Goal: Task Accomplishment & Management: Manage account settings

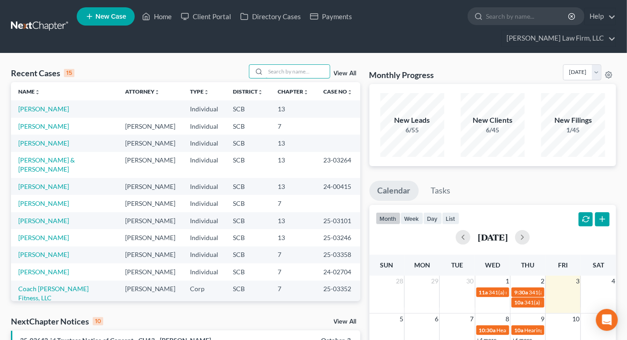
click at [309, 65] on input "search" at bounding box center [298, 71] width 64 height 13
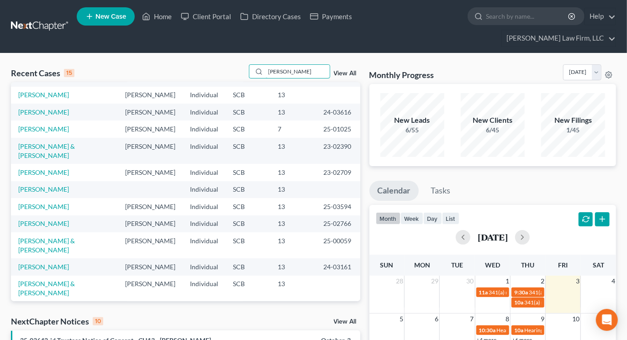
scroll to position [101, 0]
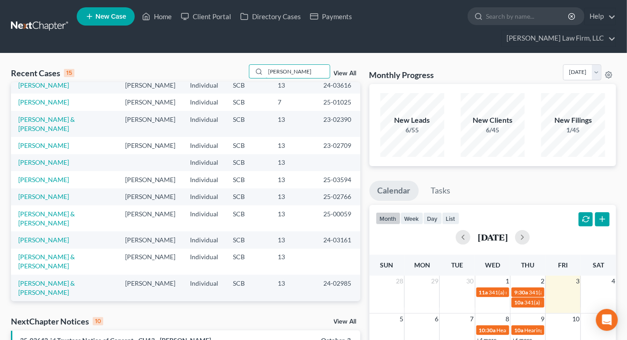
type input "williams"
click at [47, 197] on link "[PERSON_NAME]" at bounding box center [43, 197] width 51 height 8
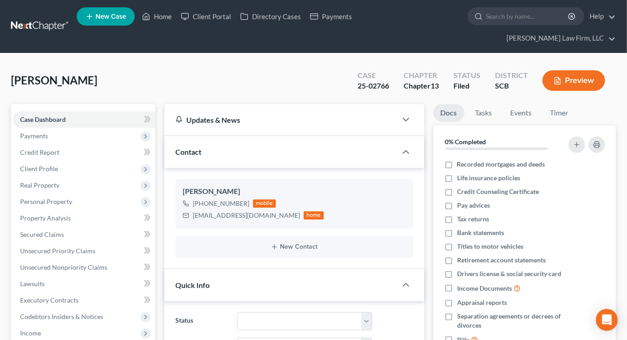
select select "0"
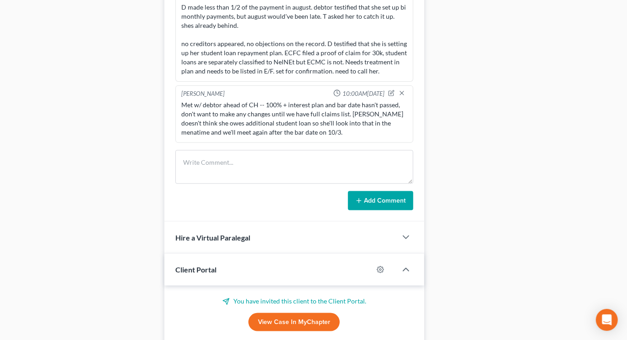
scroll to position [595, 0]
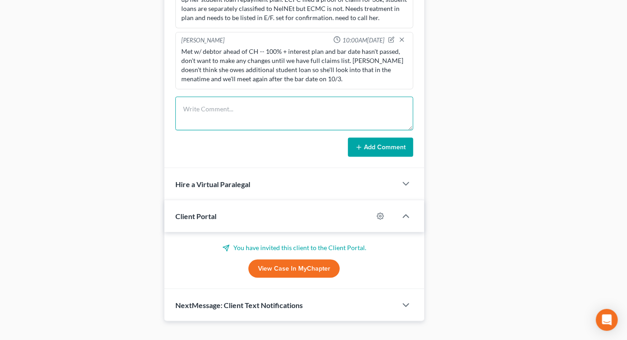
drag, startPoint x: 256, startPoint y: 89, endPoint x: 263, endPoint y: 94, distance: 8.9
click at [260, 97] on textarea at bounding box center [293, 114] width 237 height 34
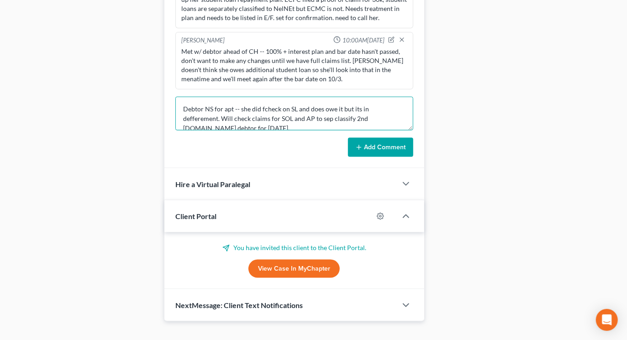
type textarea "Debtor NS for apt -- she did fcheck on SL and does owe it but its in defferemen…"
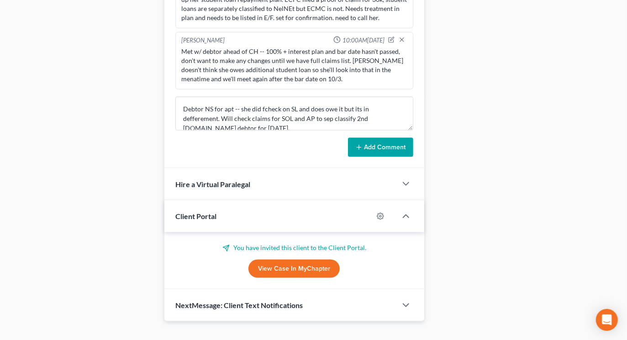
click at [386, 138] on button "Add Comment" at bounding box center [380, 147] width 65 height 19
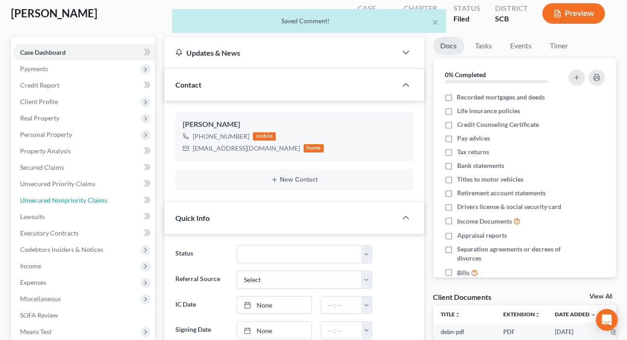
scroll to position [0, 0]
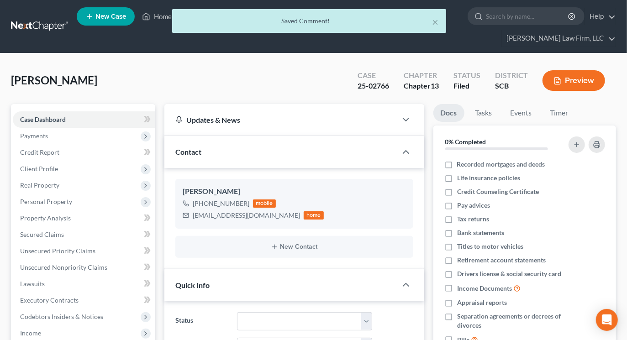
click at [47, 14] on div "× Saved Comment!" at bounding box center [308, 23] width 627 height 28
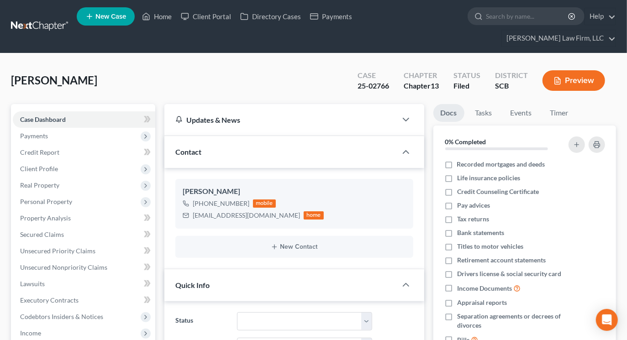
click at [37, 27] on nav "Home New Case Client Portal Directory Cases Payments Meredith Law Firm, LLC ehe…" at bounding box center [313, 26] width 627 height 53
click at [40, 18] on link at bounding box center [40, 26] width 58 height 16
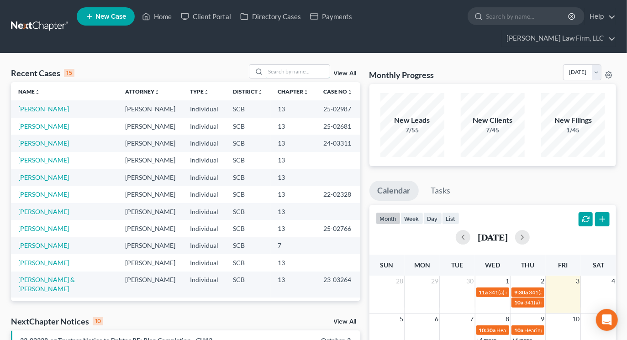
click at [280, 65] on input "search" at bounding box center [298, 71] width 64 height 13
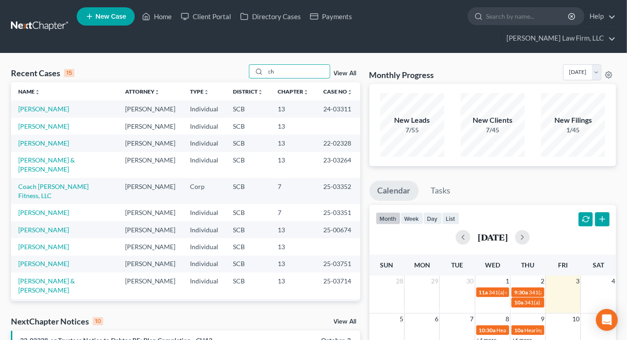
type input "ch"
click at [58, 122] on link "[PERSON_NAME]" at bounding box center [43, 126] width 51 height 8
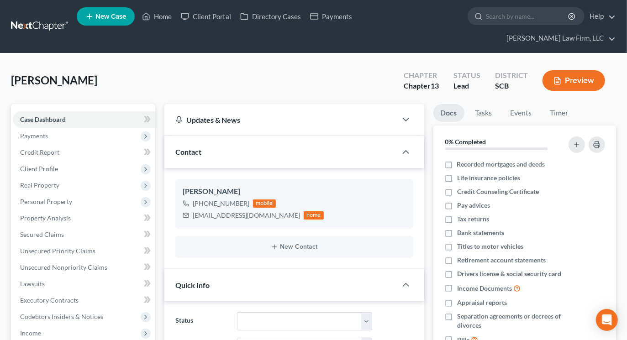
select select "2"
click at [572, 70] on button "Preview" at bounding box center [574, 80] width 63 height 21
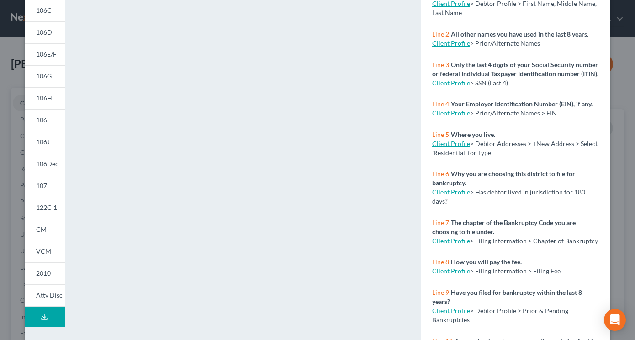
scroll to position [101, 0]
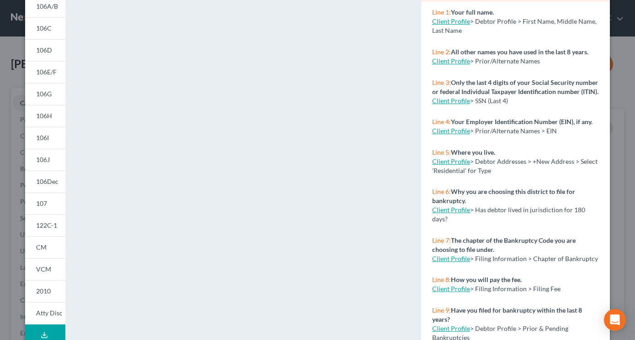
click at [47, 253] on link "CM" at bounding box center [45, 248] width 40 height 22
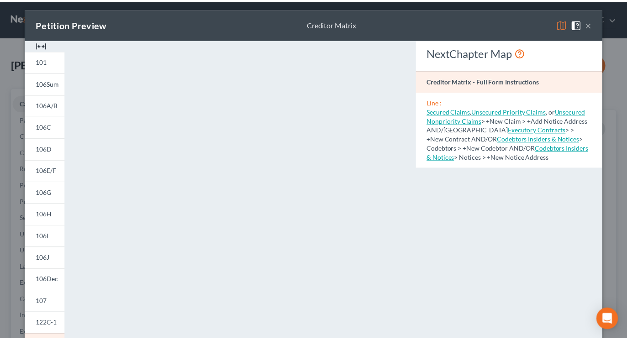
scroll to position [0, 0]
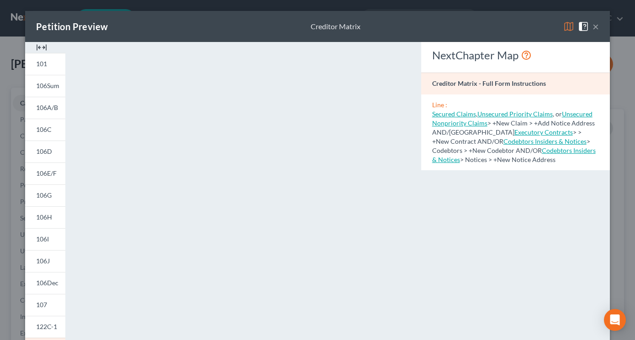
drag, startPoint x: 595, startPoint y: 26, endPoint x: 587, endPoint y: 26, distance: 7.3
click at [595, 26] on button "×" at bounding box center [595, 26] width 6 height 11
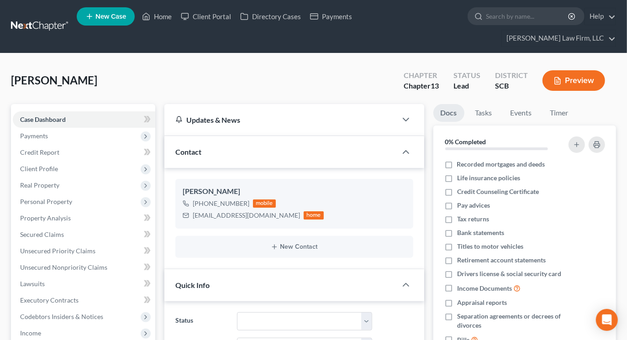
click at [56, 18] on link at bounding box center [40, 26] width 58 height 16
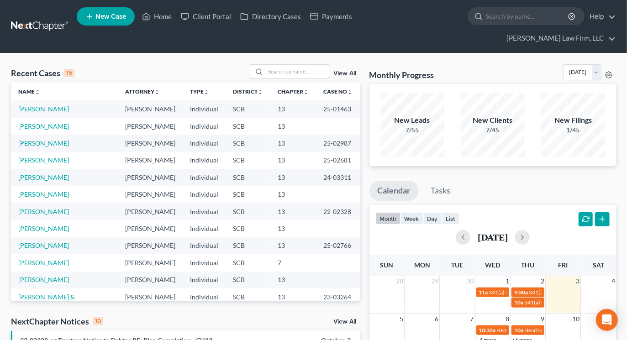
click at [309, 65] on input "search" at bounding box center [298, 71] width 64 height 13
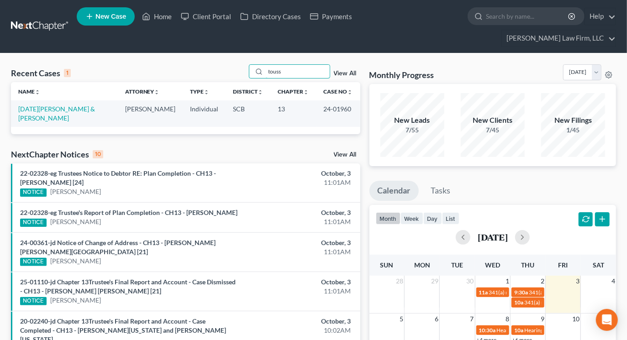
type input "touss"
click at [65, 105] on link "[DATE][PERSON_NAME] & [PERSON_NAME]" at bounding box center [56, 113] width 77 height 17
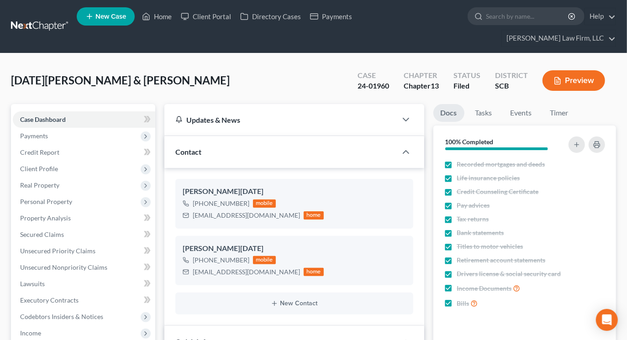
scroll to position [948, 0]
select select "1"
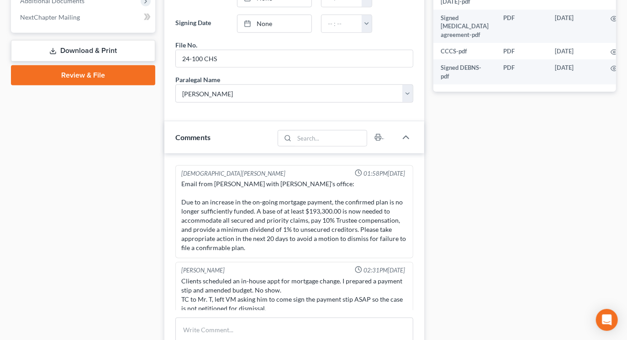
scroll to position [507, 0]
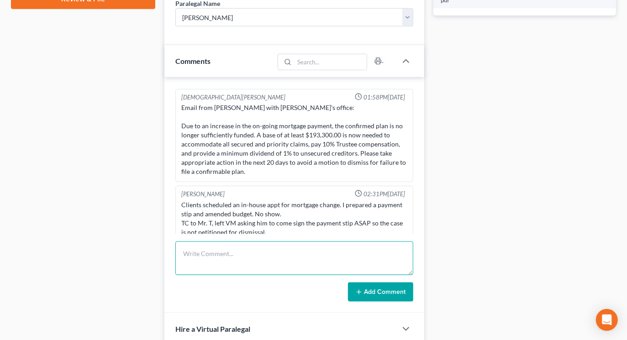
click at [279, 253] on textarea at bounding box center [293, 259] width 237 height 34
type textarea "TC and LVM for wife re new payment increase stip."
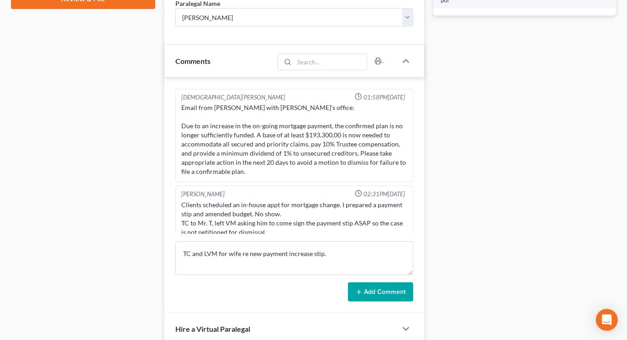
click at [385, 283] on button "Add Comment" at bounding box center [380, 292] width 65 height 19
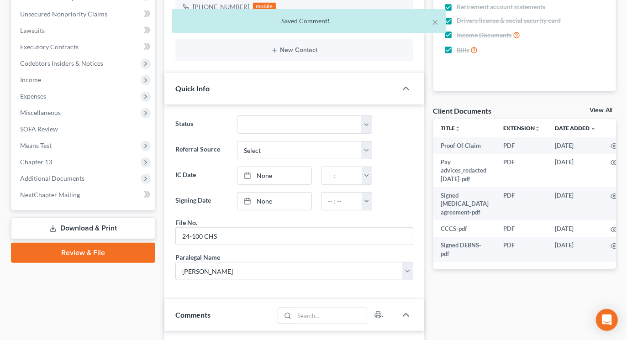
scroll to position [0, 0]
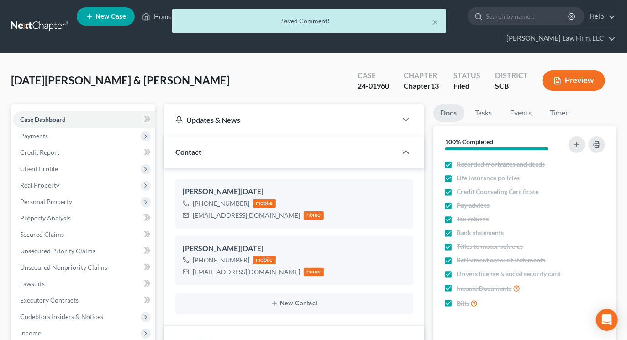
click at [44, 20] on div "× Saved Comment!" at bounding box center [308, 23] width 627 height 28
click at [44, 16] on div "× Saved Comment!" at bounding box center [308, 23] width 627 height 28
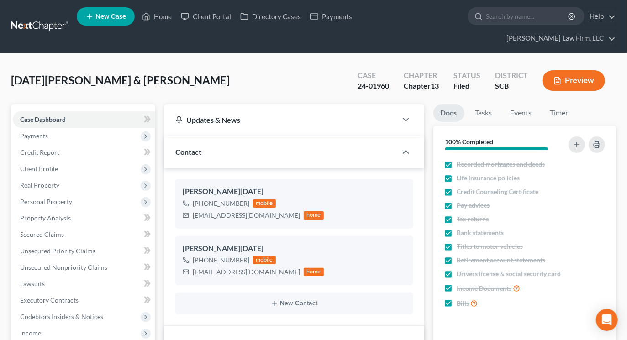
click at [48, 18] on link at bounding box center [40, 26] width 58 height 16
